Goal: Entertainment & Leisure: Consume media (video, audio)

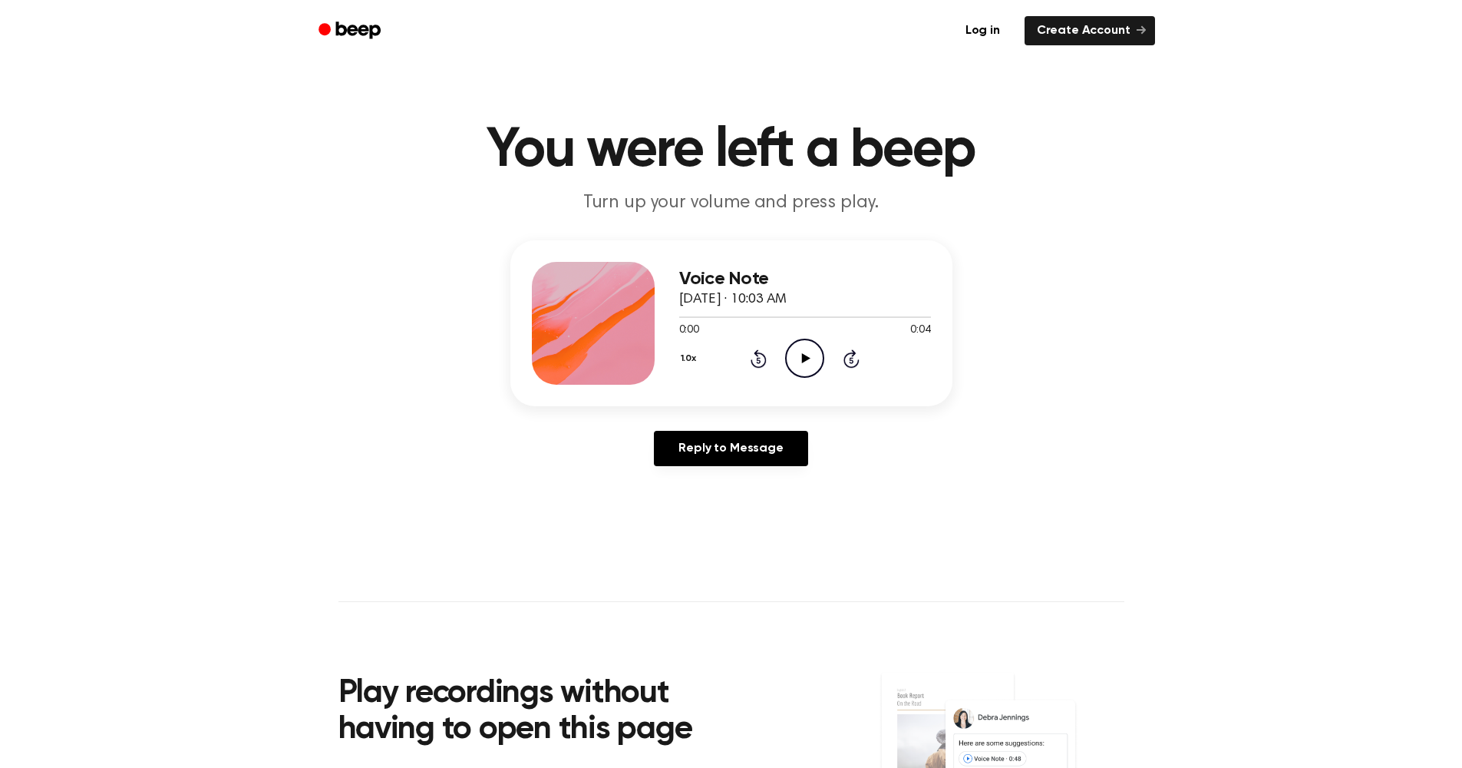
click at [811, 367] on icon "Play Audio" at bounding box center [804, 357] width 39 height 39
click at [800, 346] on icon "Play Audio" at bounding box center [804, 357] width 39 height 39
click at [811, 368] on icon "Play Audio" at bounding box center [804, 357] width 39 height 39
click at [814, 355] on icon "Play Audio" at bounding box center [804, 357] width 39 height 39
click at [814, 362] on icon "Play Audio" at bounding box center [804, 357] width 39 height 39
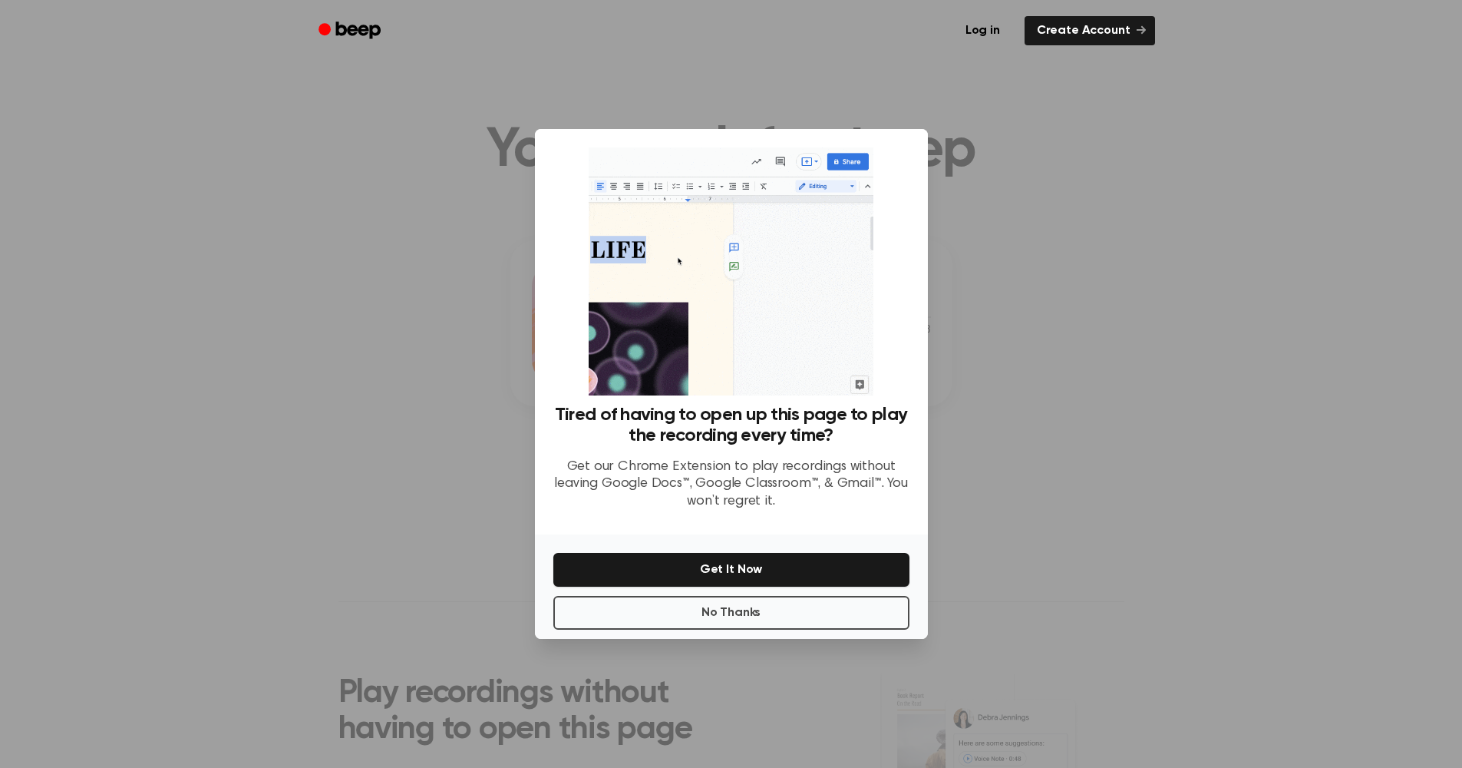
click at [1044, 494] on div at bounding box center [731, 384] width 1462 height 768
click at [851, 606] on button "No Thanks" at bounding box center [731, 613] width 356 height 34
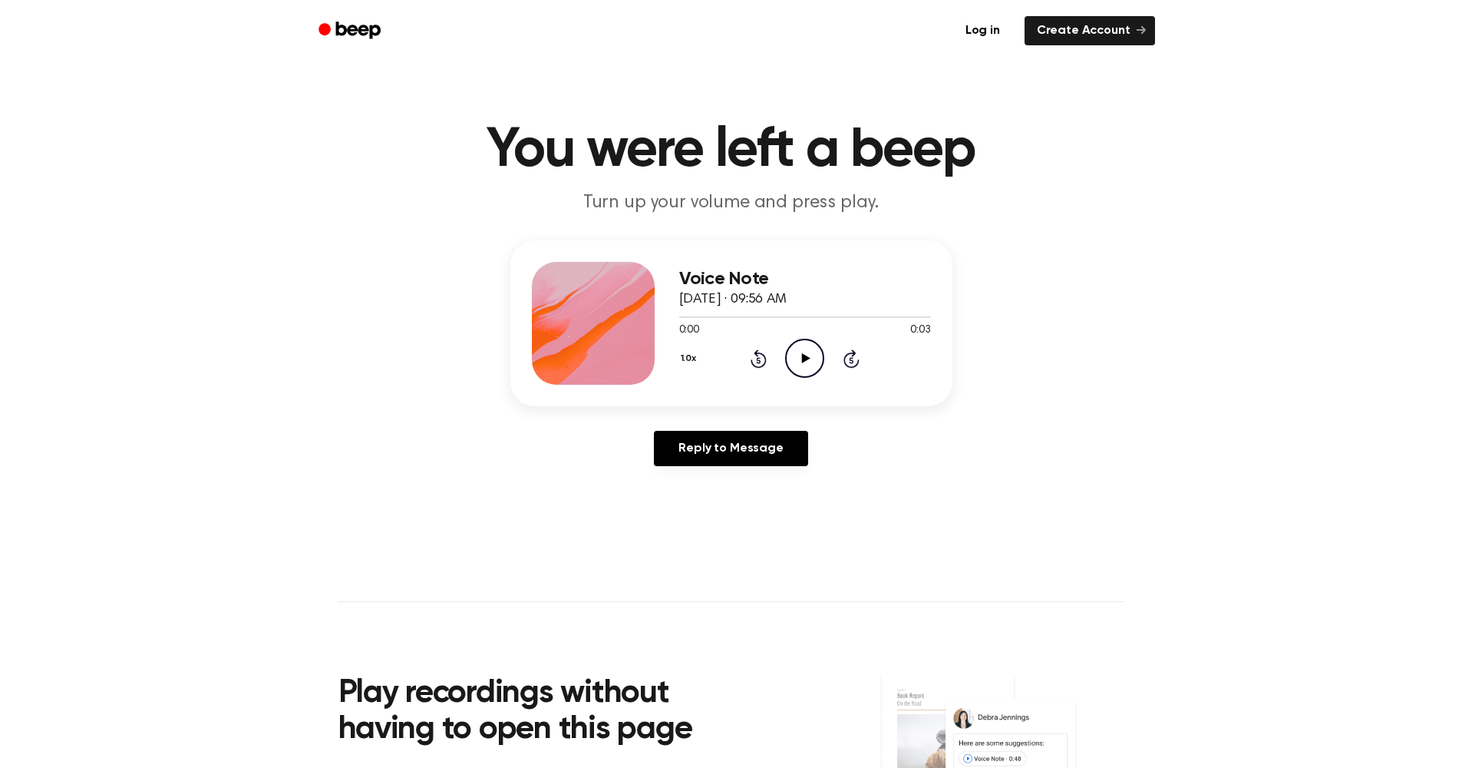
click at [811, 354] on icon "Play Audio" at bounding box center [804, 357] width 39 height 39
click at [1211, 8] on header "Log in Create Account" at bounding box center [731, 30] width 1462 height 61
